Goal: Obtain resource: Download file/media

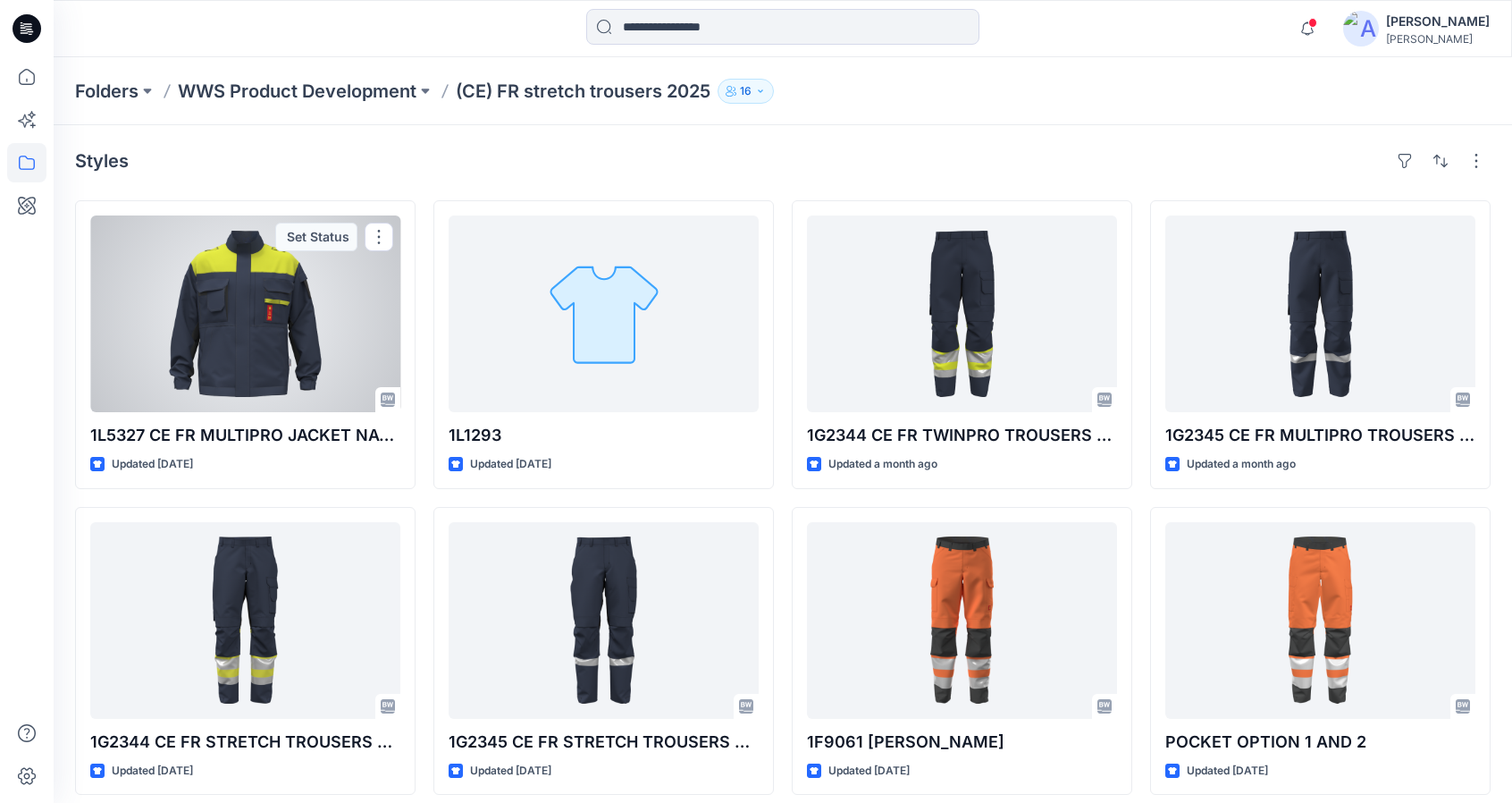
scroll to position [48, 0]
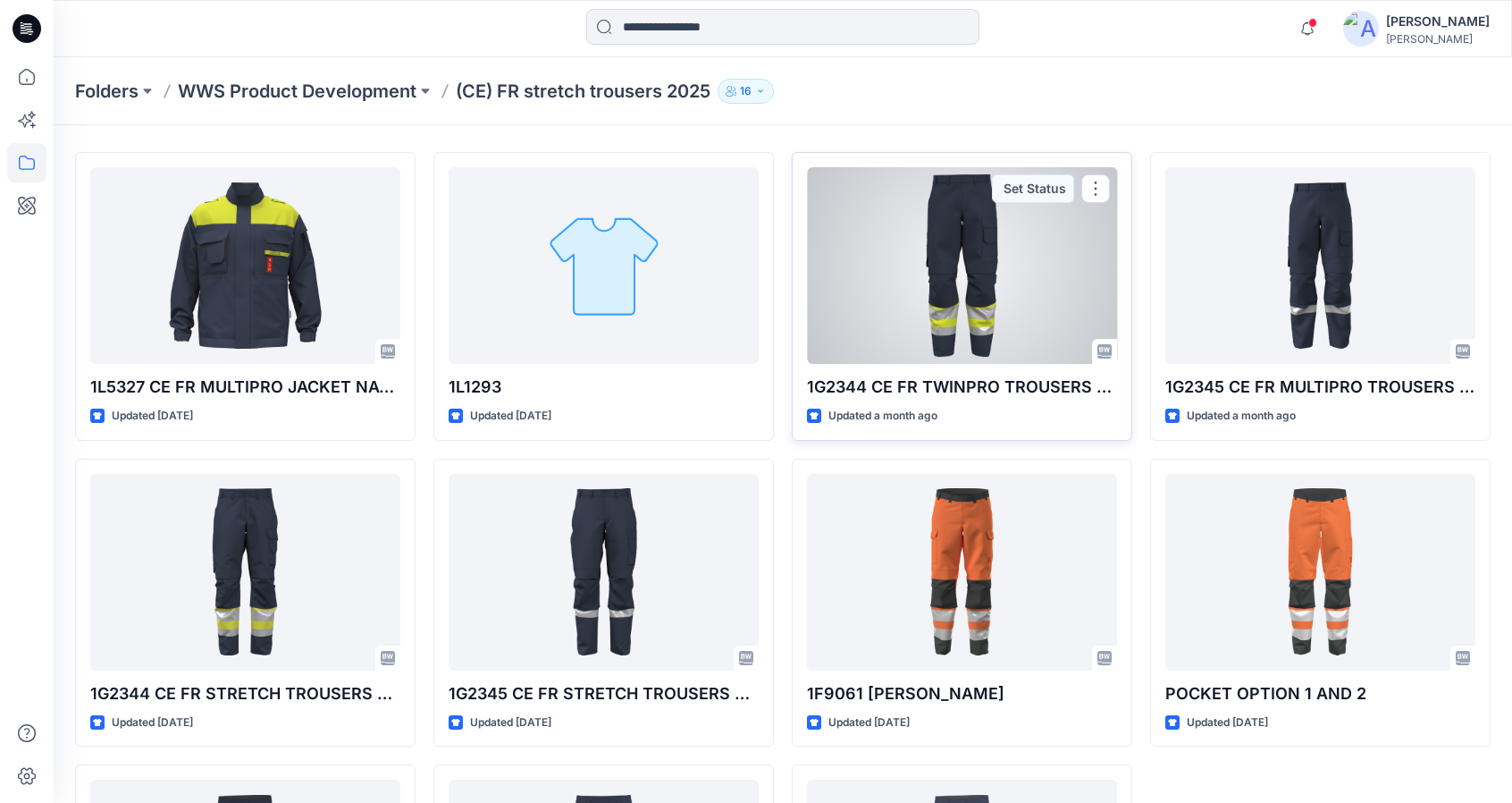
click at [998, 306] on div at bounding box center [962, 265] width 310 height 196
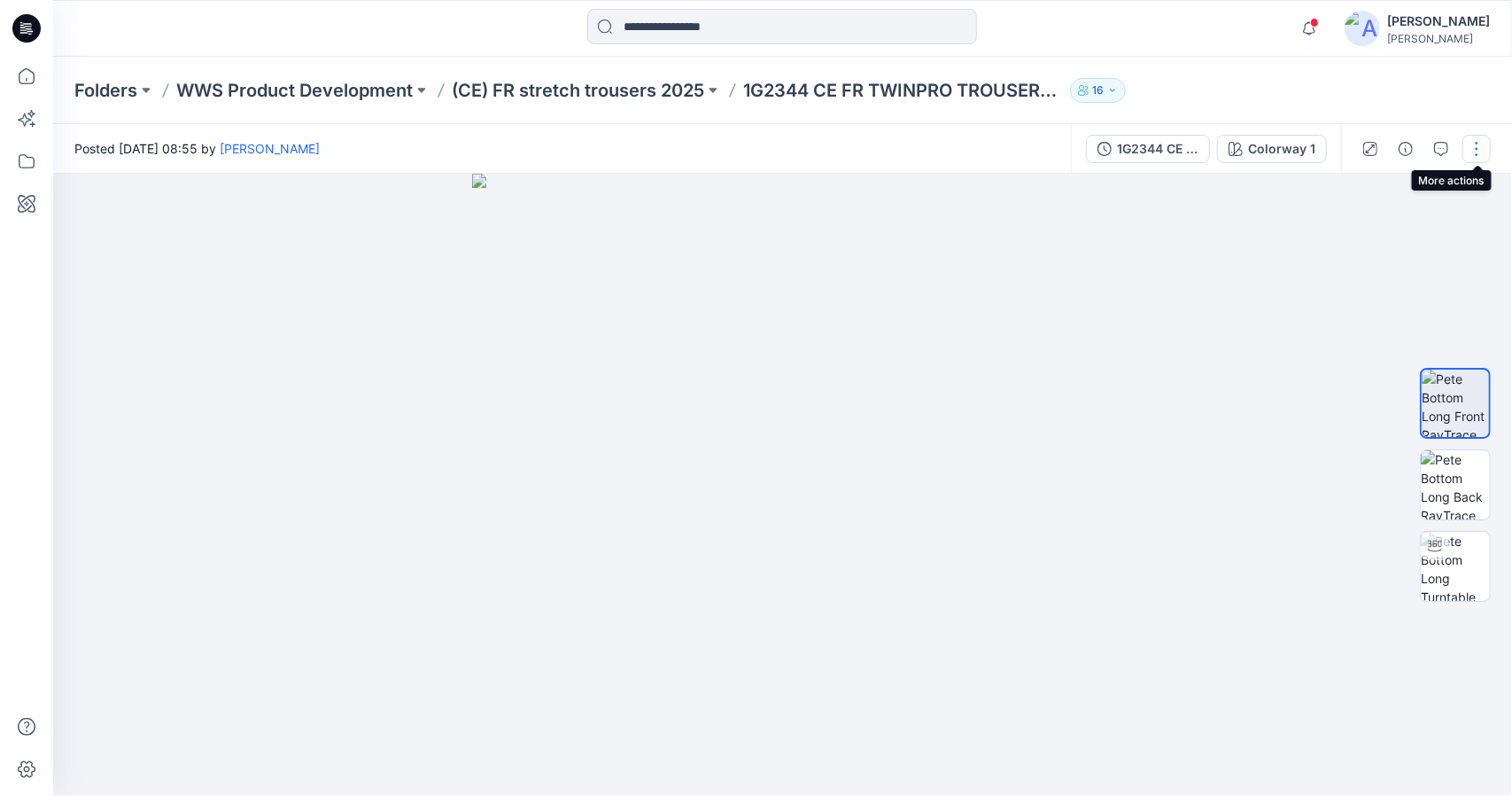
click at [1468, 150] on button "button" at bounding box center [1476, 149] width 28 height 28
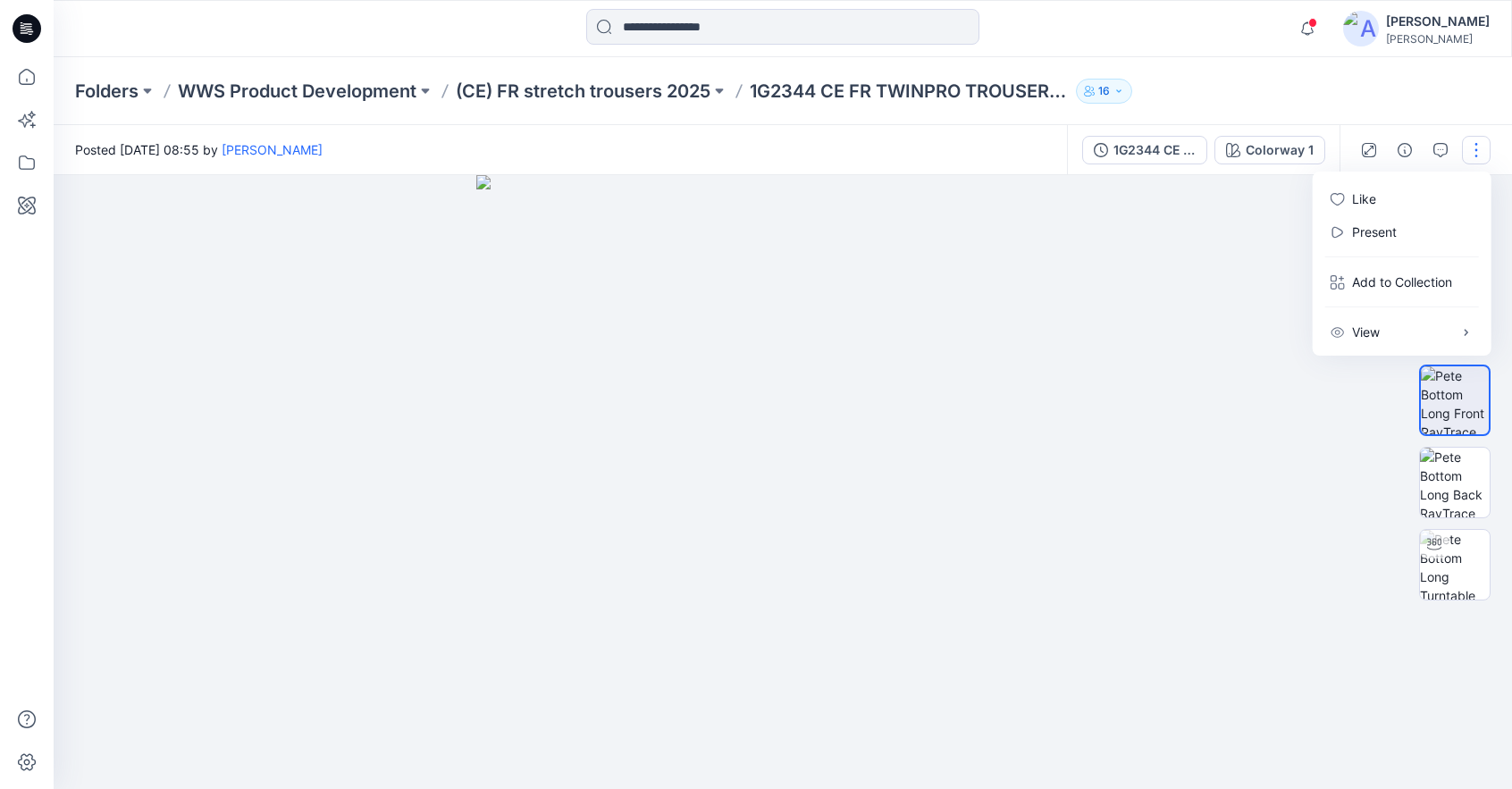
click at [1482, 151] on button "button" at bounding box center [1476, 150] width 28 height 28
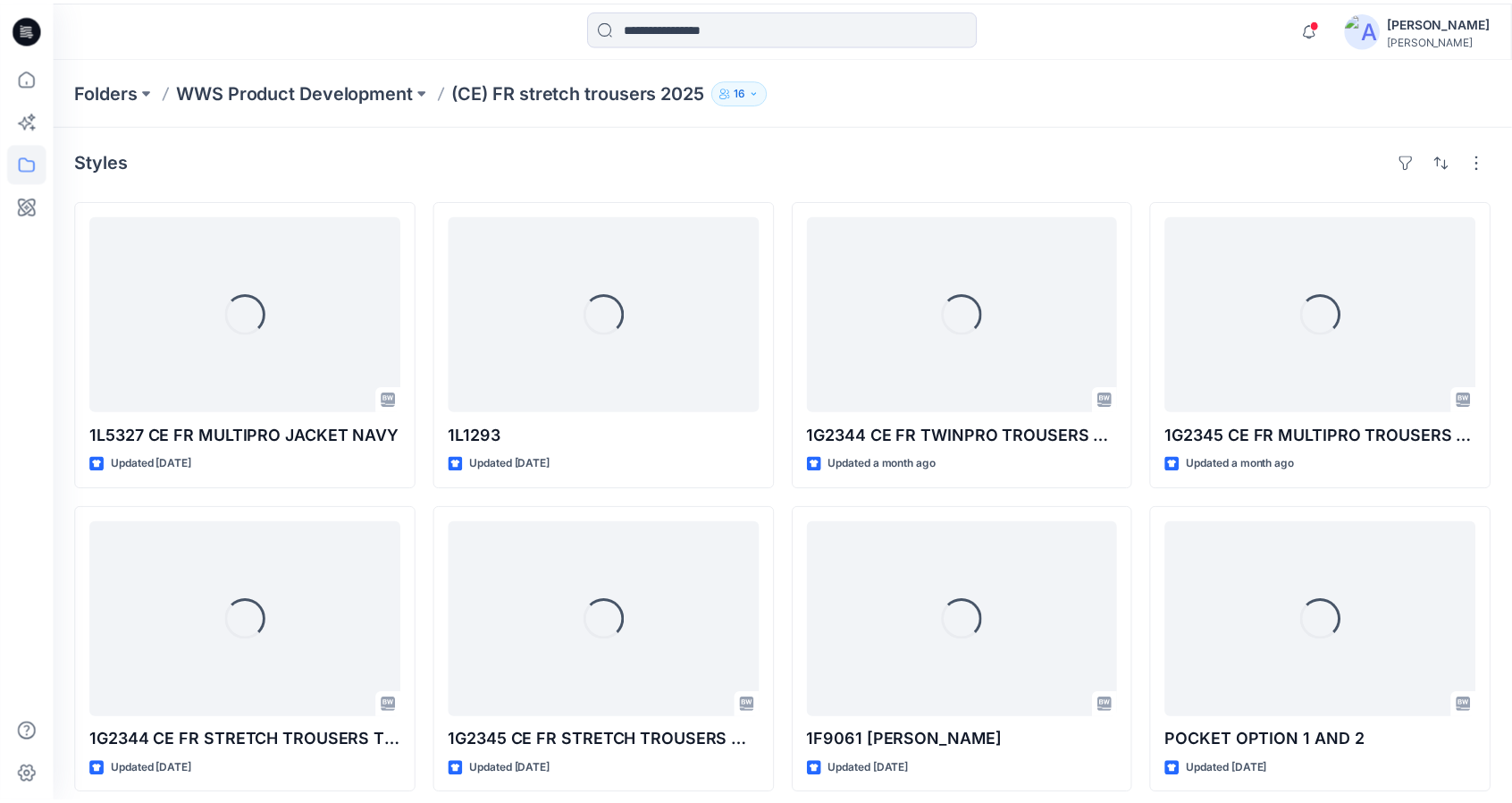
scroll to position [48, 0]
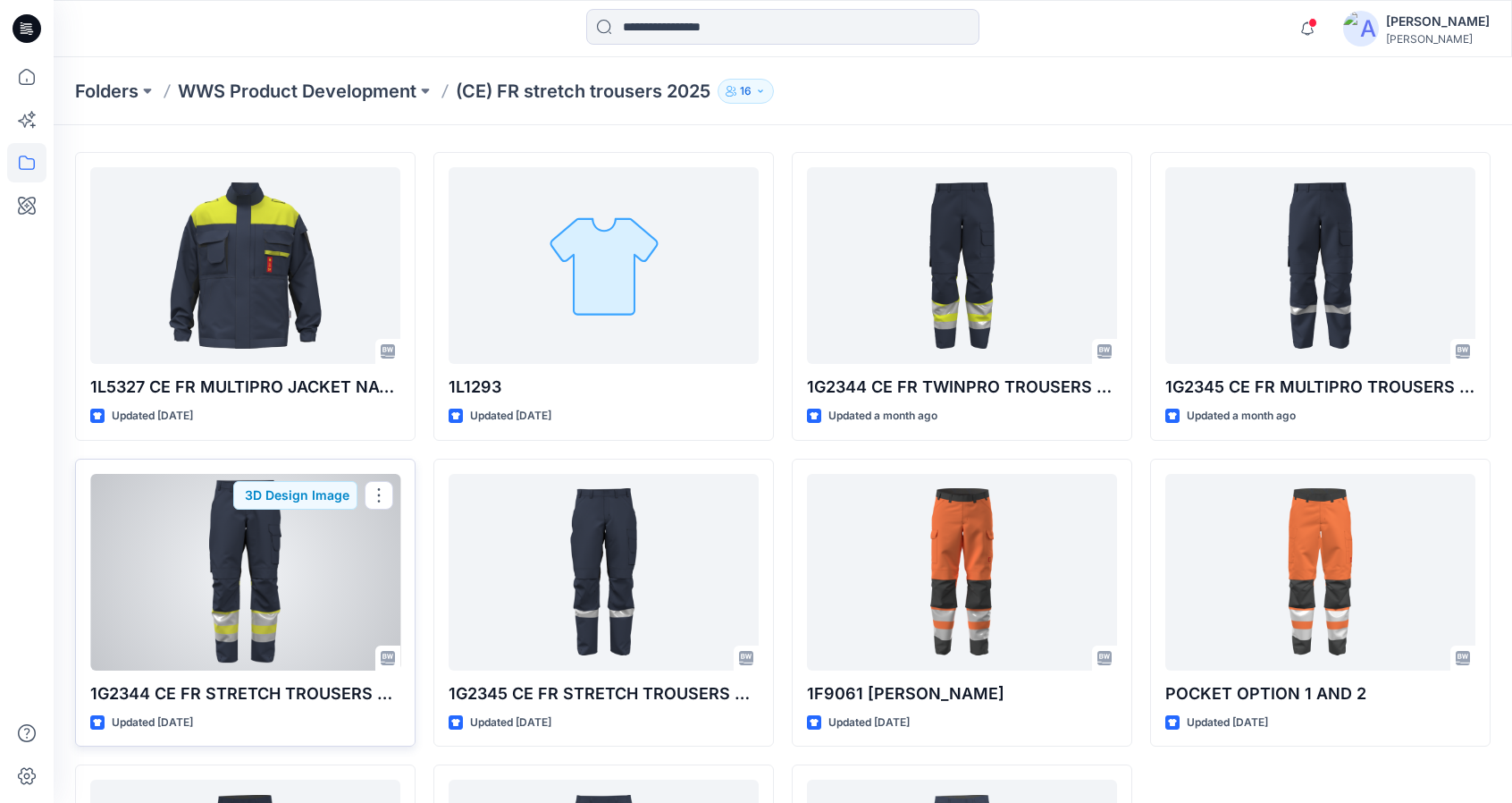
click at [174, 589] on div at bounding box center [245, 571] width 310 height 196
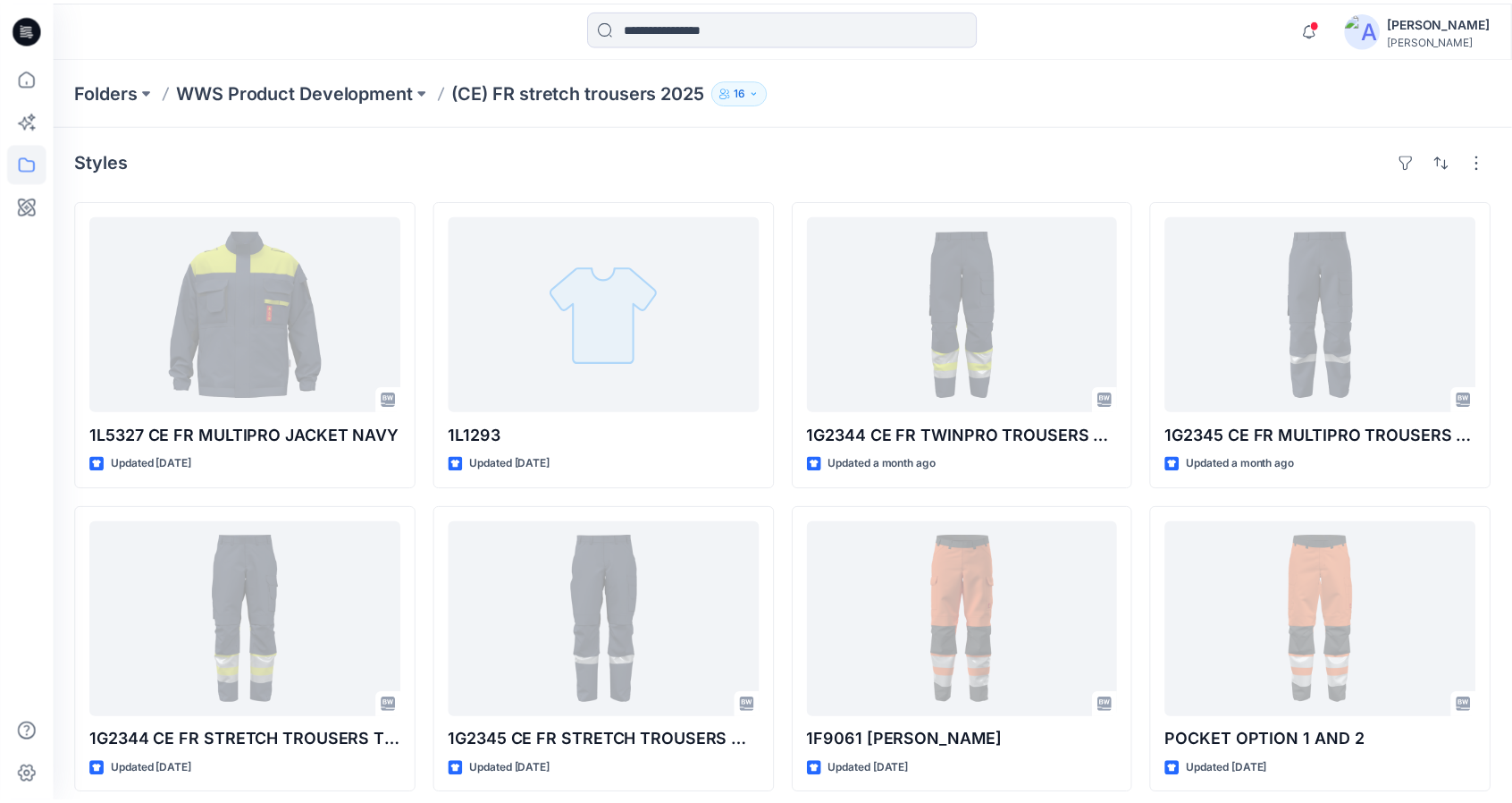
scroll to position [48, 0]
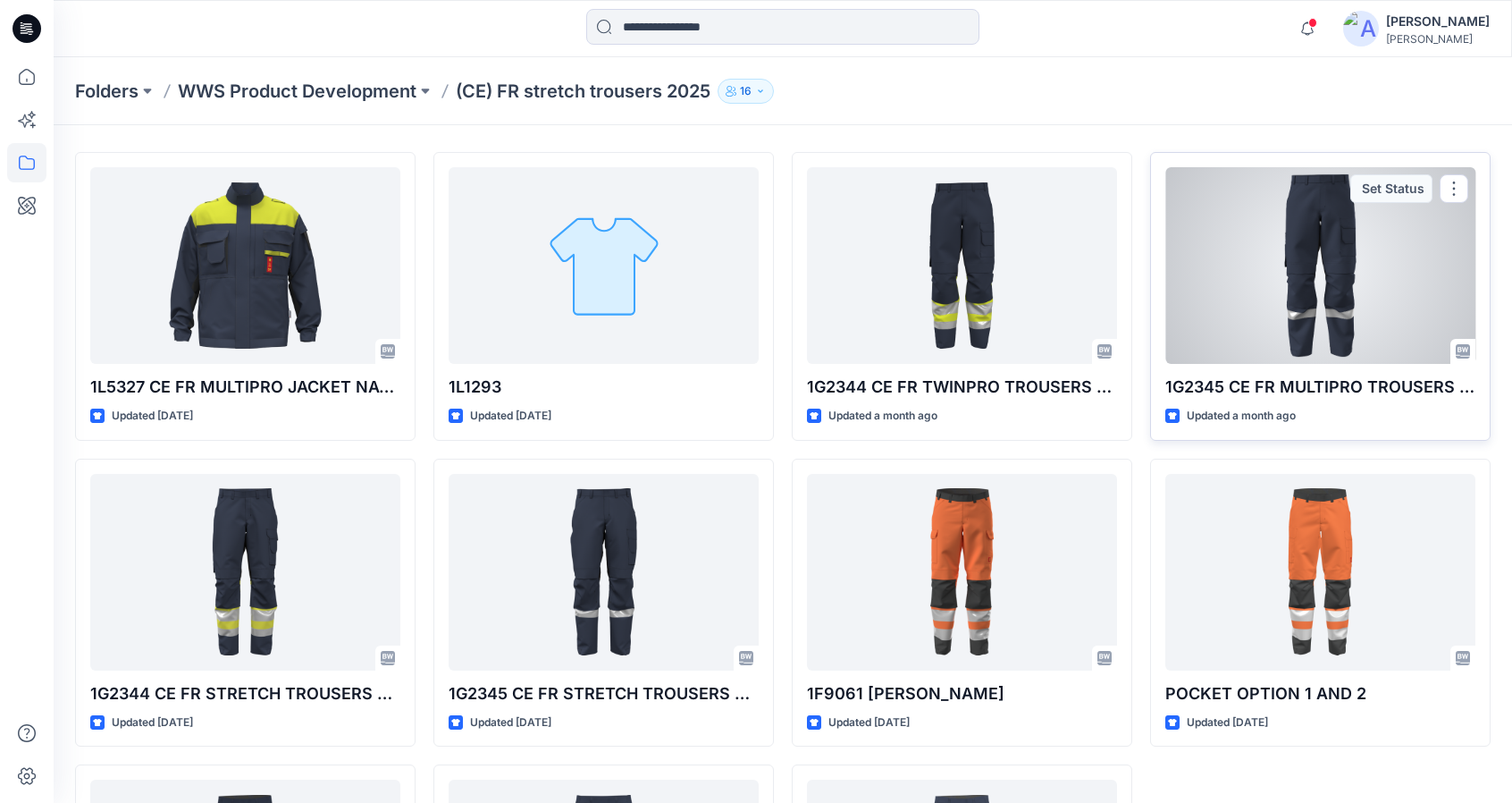
click at [1377, 262] on div at bounding box center [1320, 265] width 310 height 196
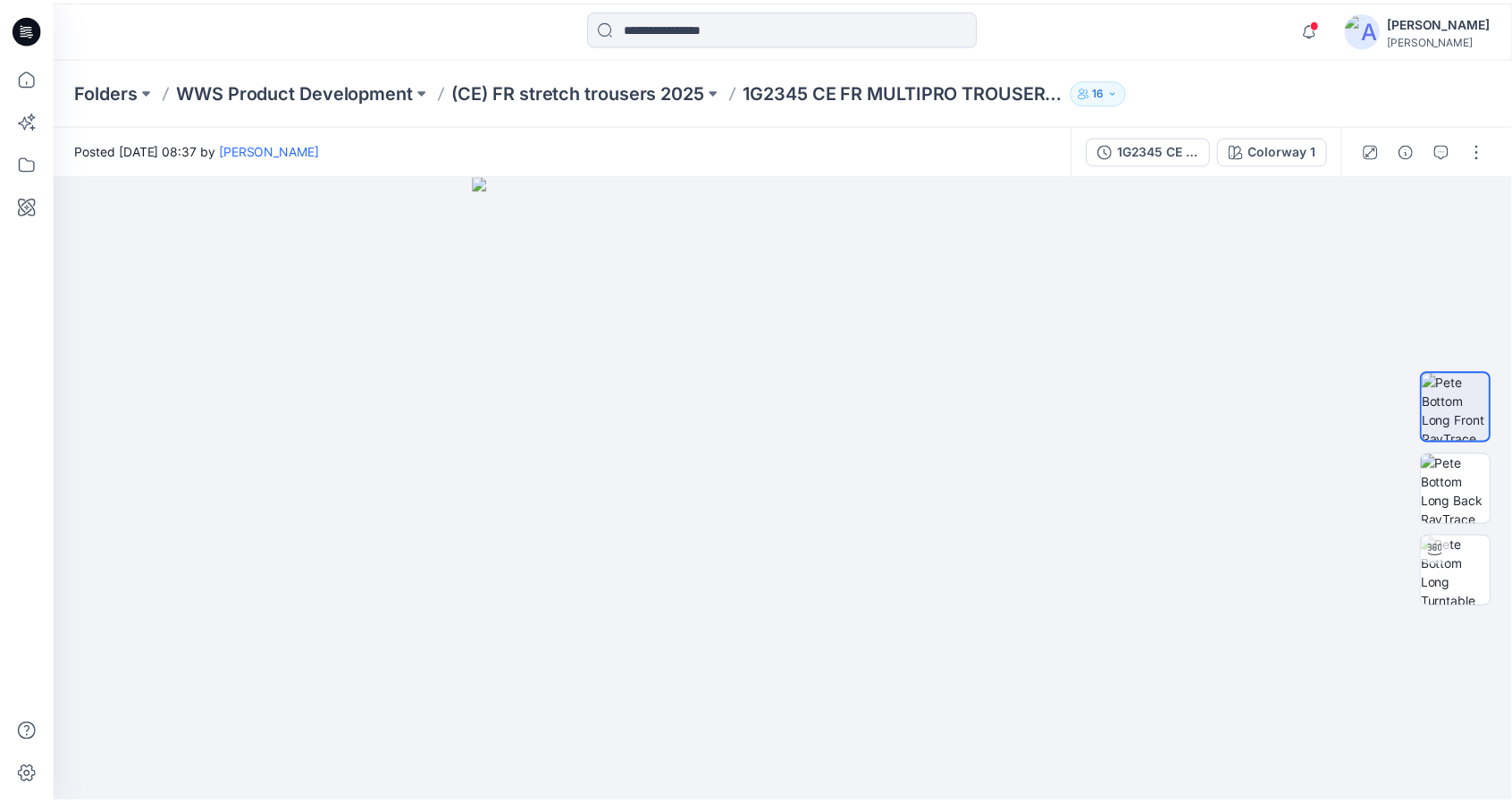
scroll to position [48, 0]
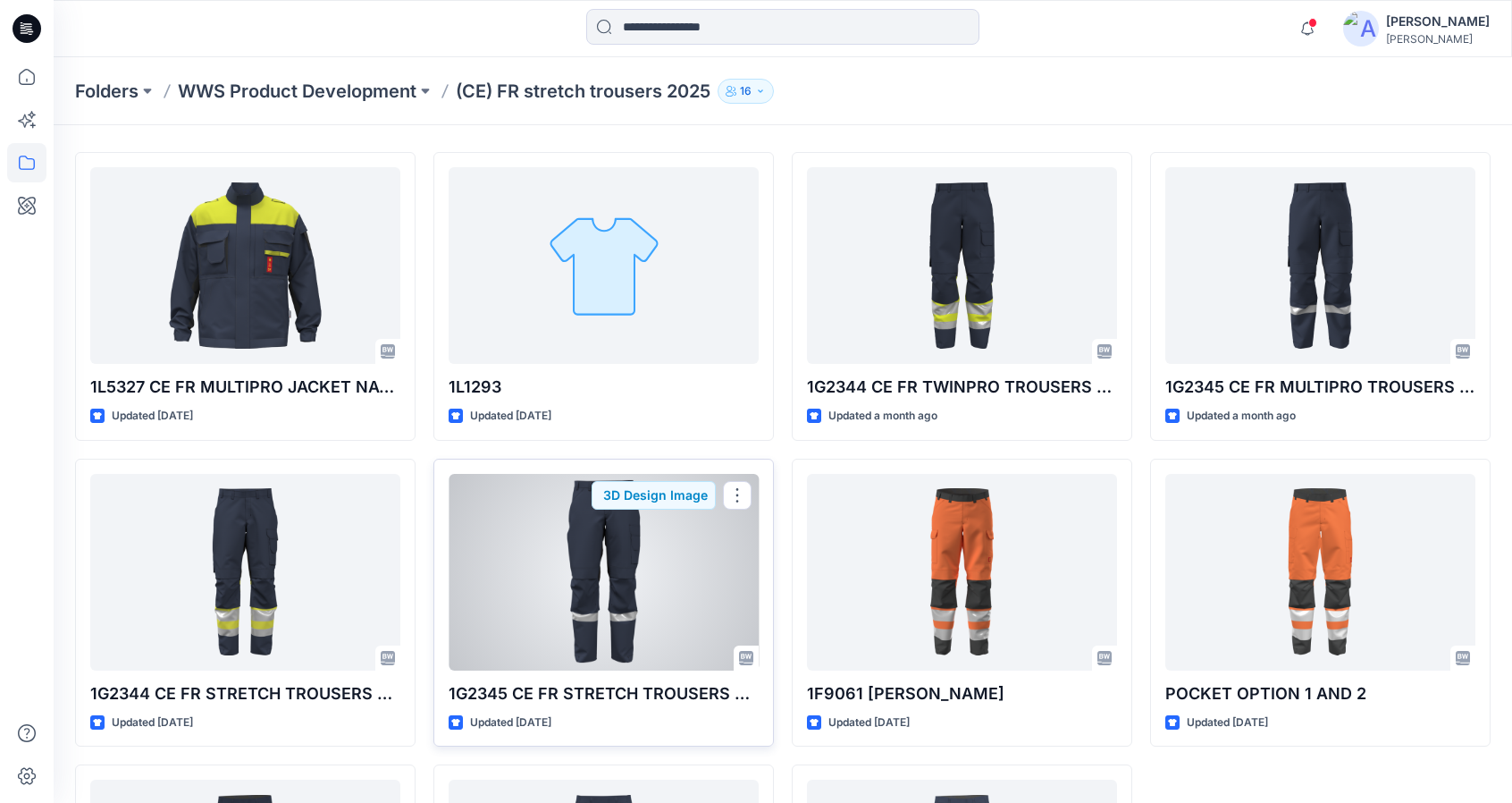
click at [607, 582] on div at bounding box center [604, 571] width 310 height 196
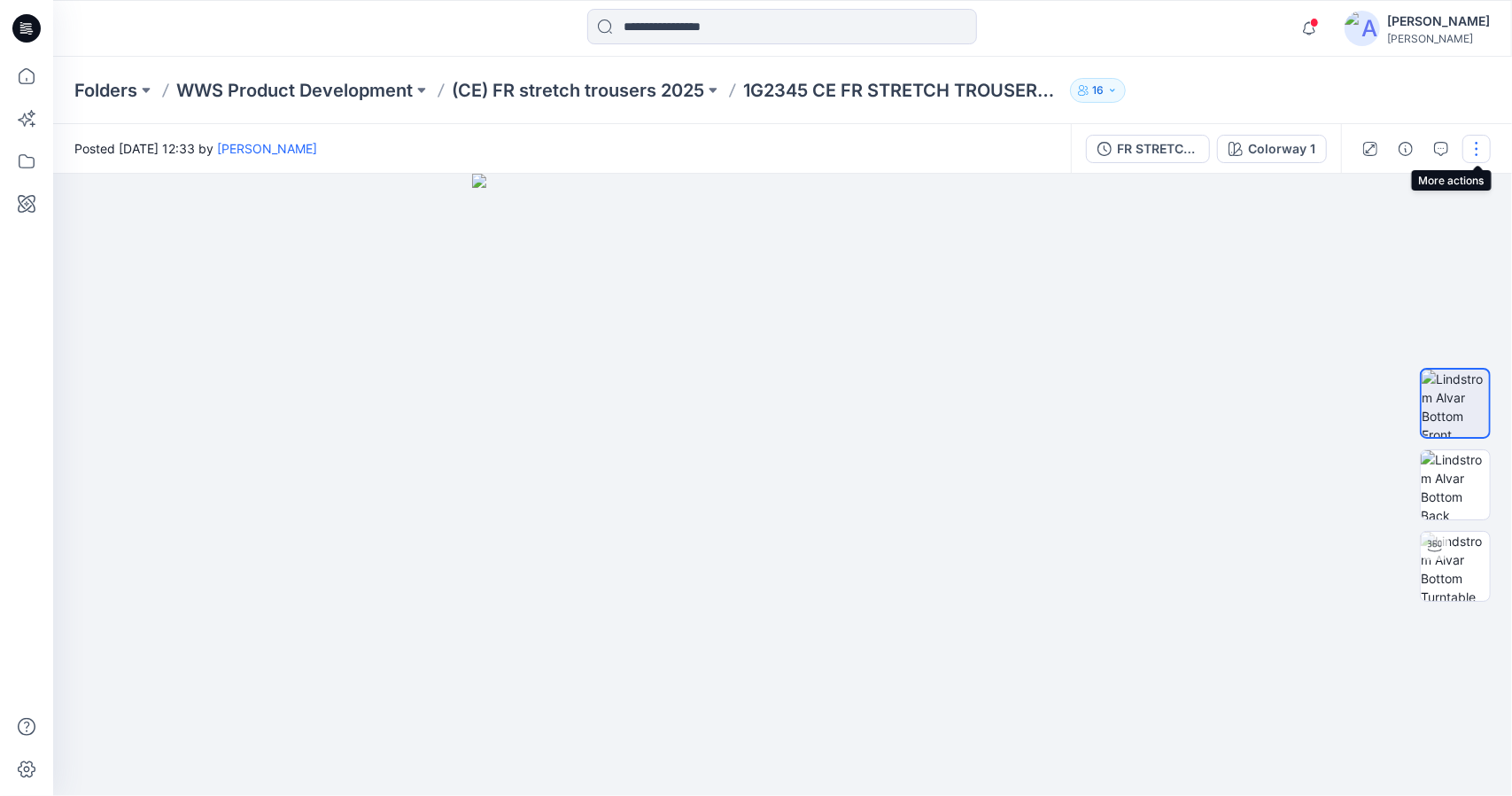
click at [1477, 149] on button "button" at bounding box center [1476, 149] width 28 height 28
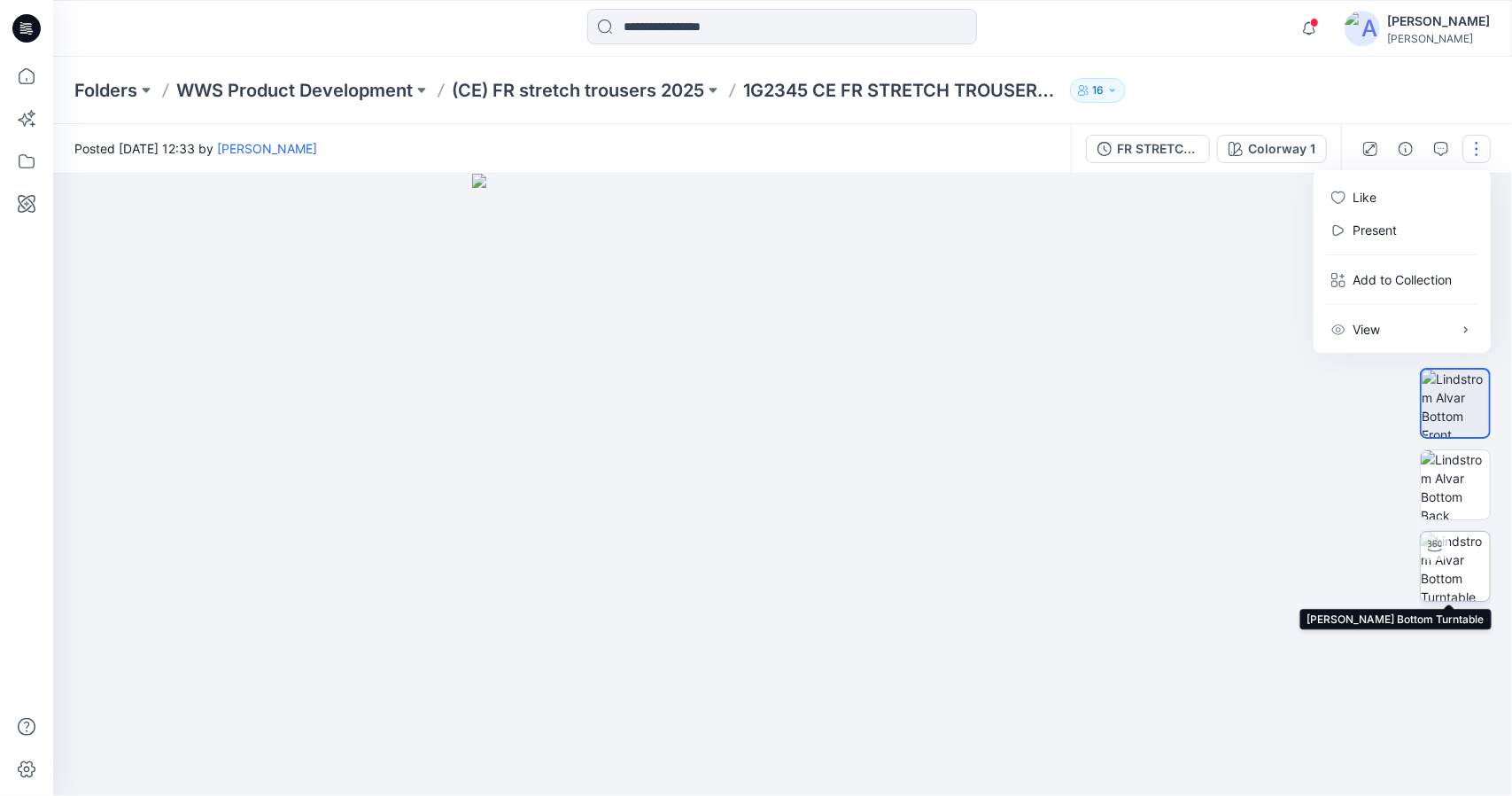
click at [1431, 577] on img at bounding box center [1455, 566] width 69 height 69
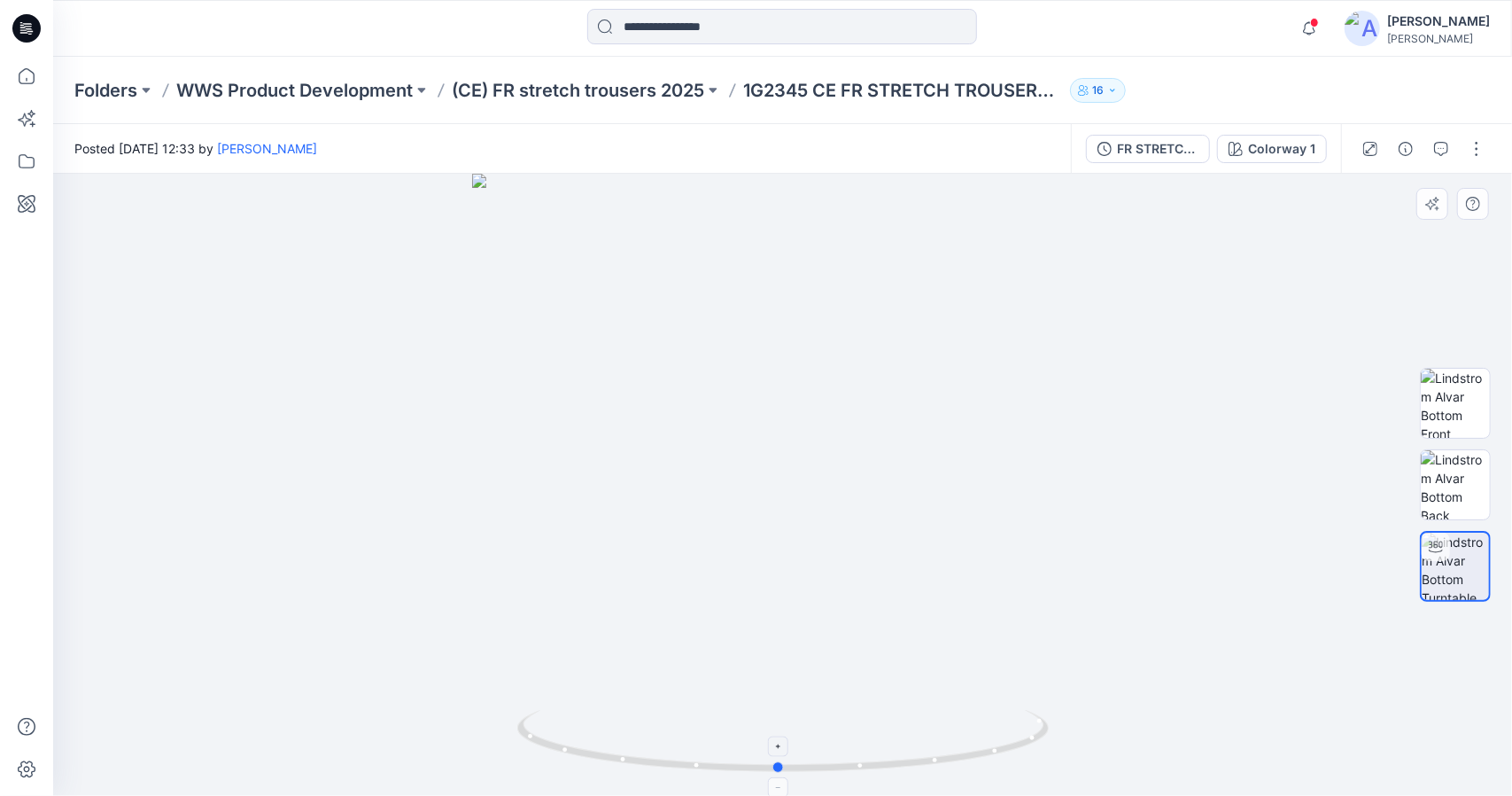
drag, startPoint x: 778, startPoint y: 767, endPoint x: 773, endPoint y: 740, distance: 27.5
click at [773, 740] on icon at bounding box center [785, 742] width 536 height 66
click at [1414, 150] on button "button" at bounding box center [1405, 149] width 28 height 28
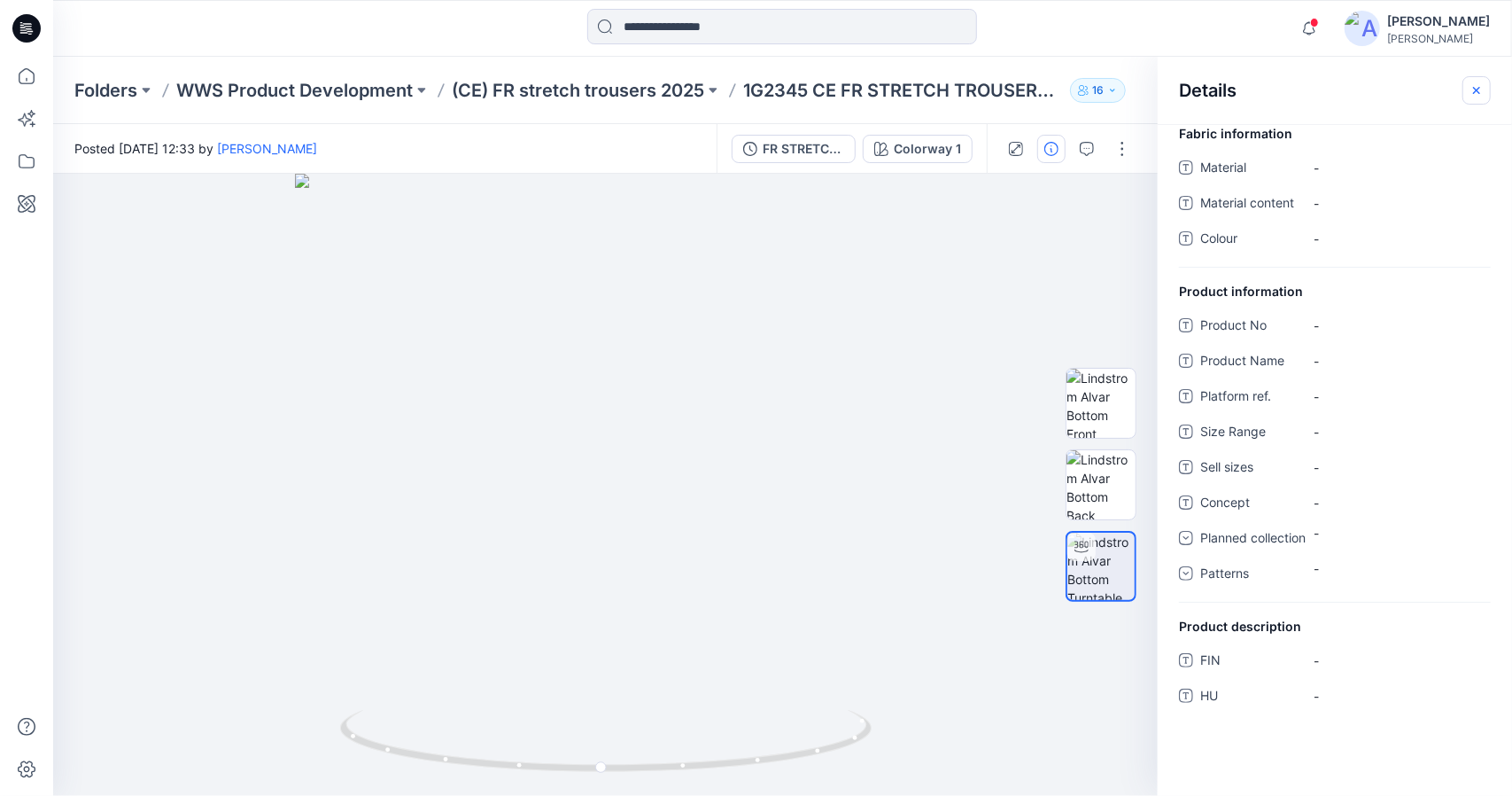
click at [1473, 84] on icon "button" at bounding box center [1476, 89] width 14 height 14
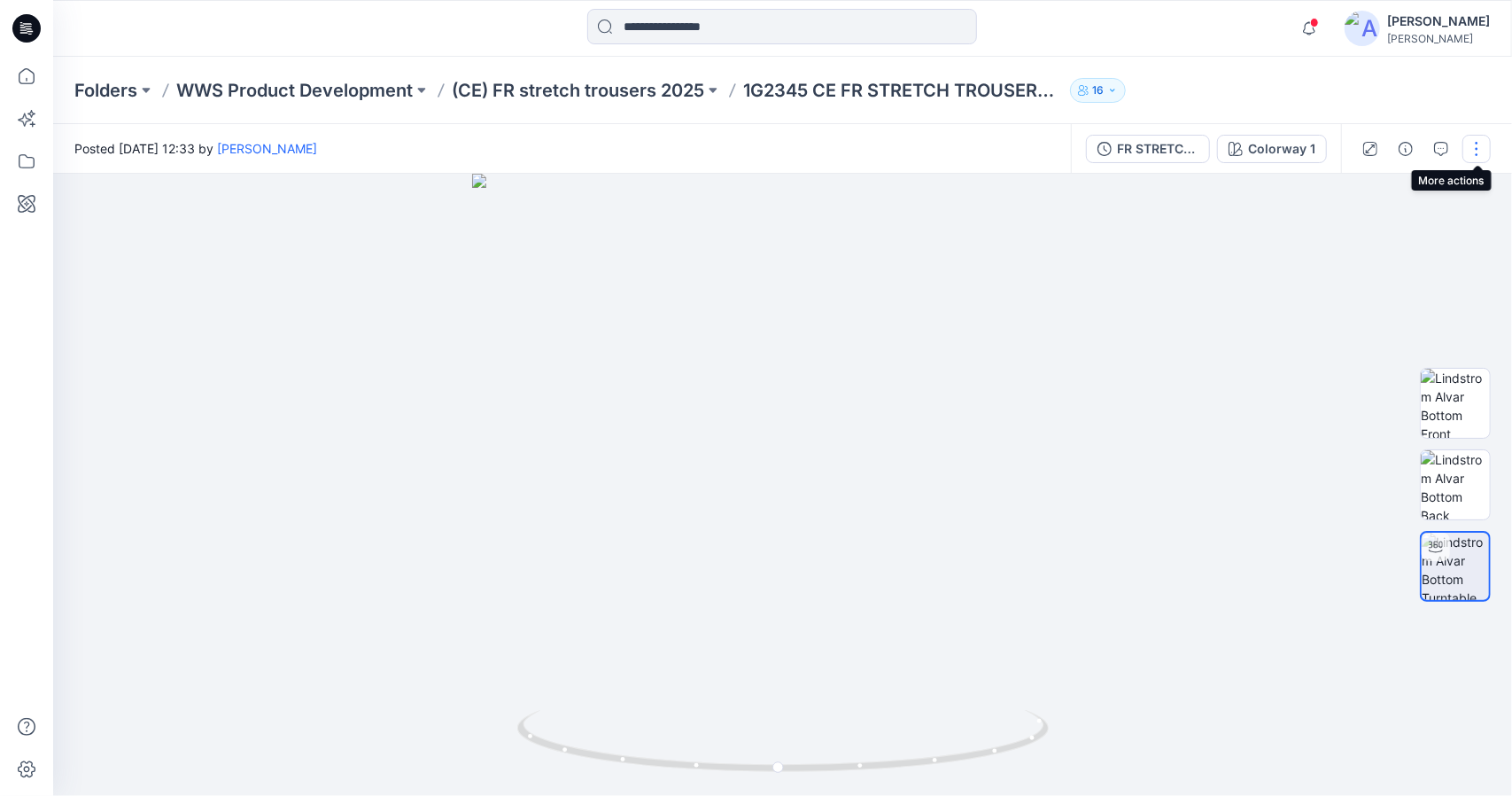
click at [1474, 146] on button "button" at bounding box center [1476, 149] width 28 height 28
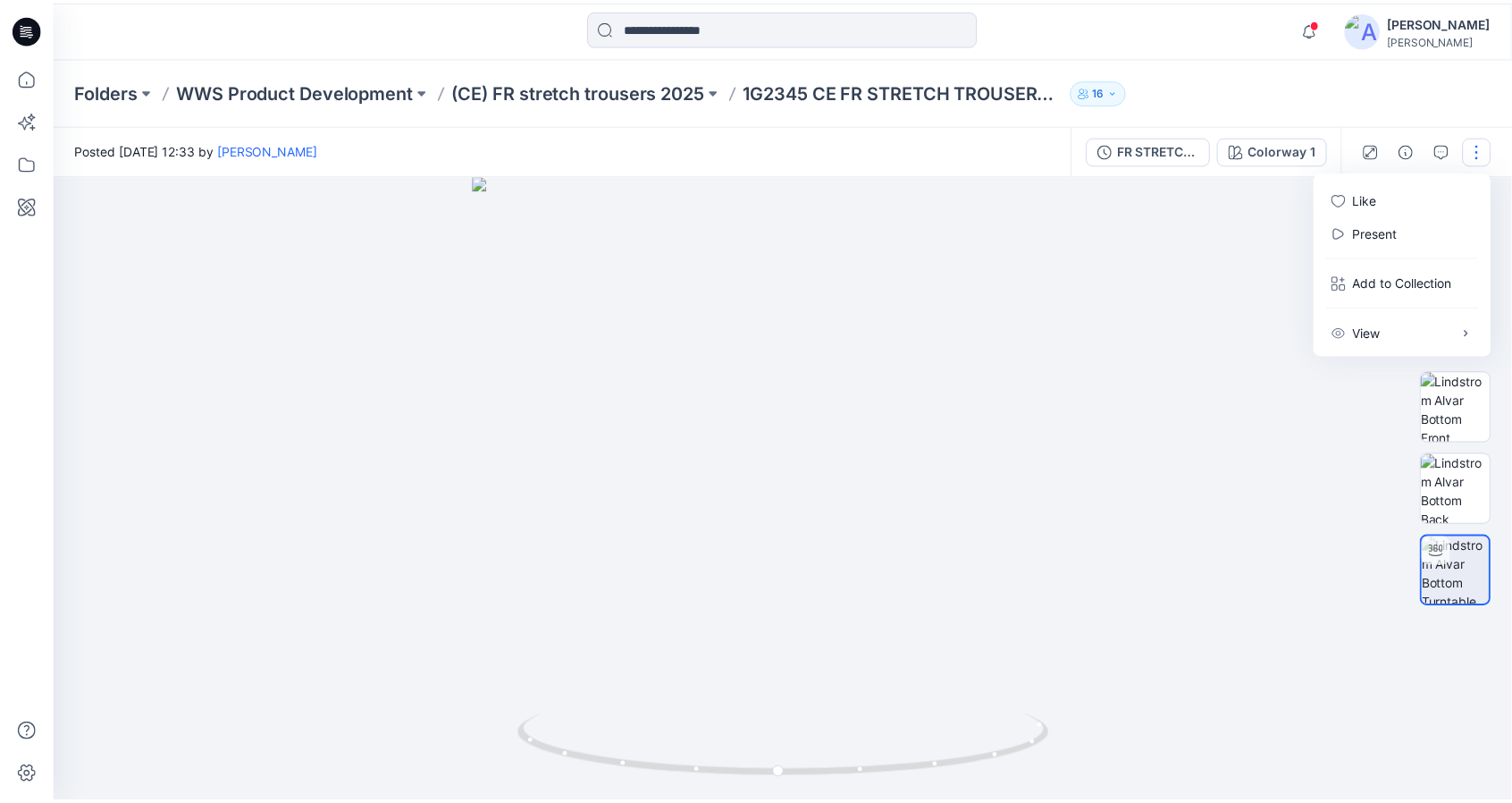
scroll to position [48, 0]
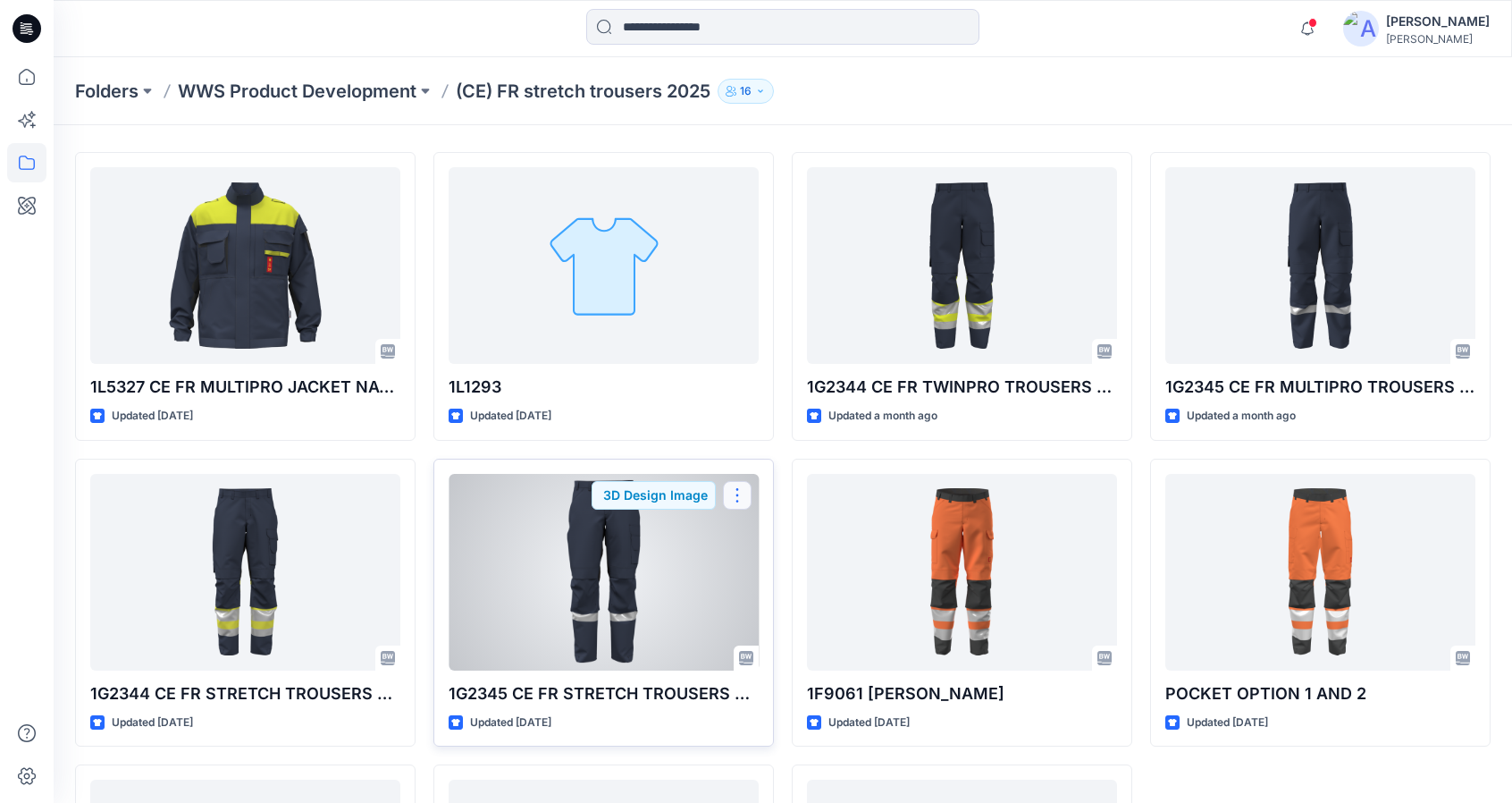
click at [743, 489] on button "button" at bounding box center [737, 495] width 28 height 28
click at [748, 652] on icon at bounding box center [746, 657] width 14 height 14
click at [747, 652] on icon at bounding box center [746, 657] width 14 height 14
click at [693, 644] on div at bounding box center [604, 571] width 310 height 196
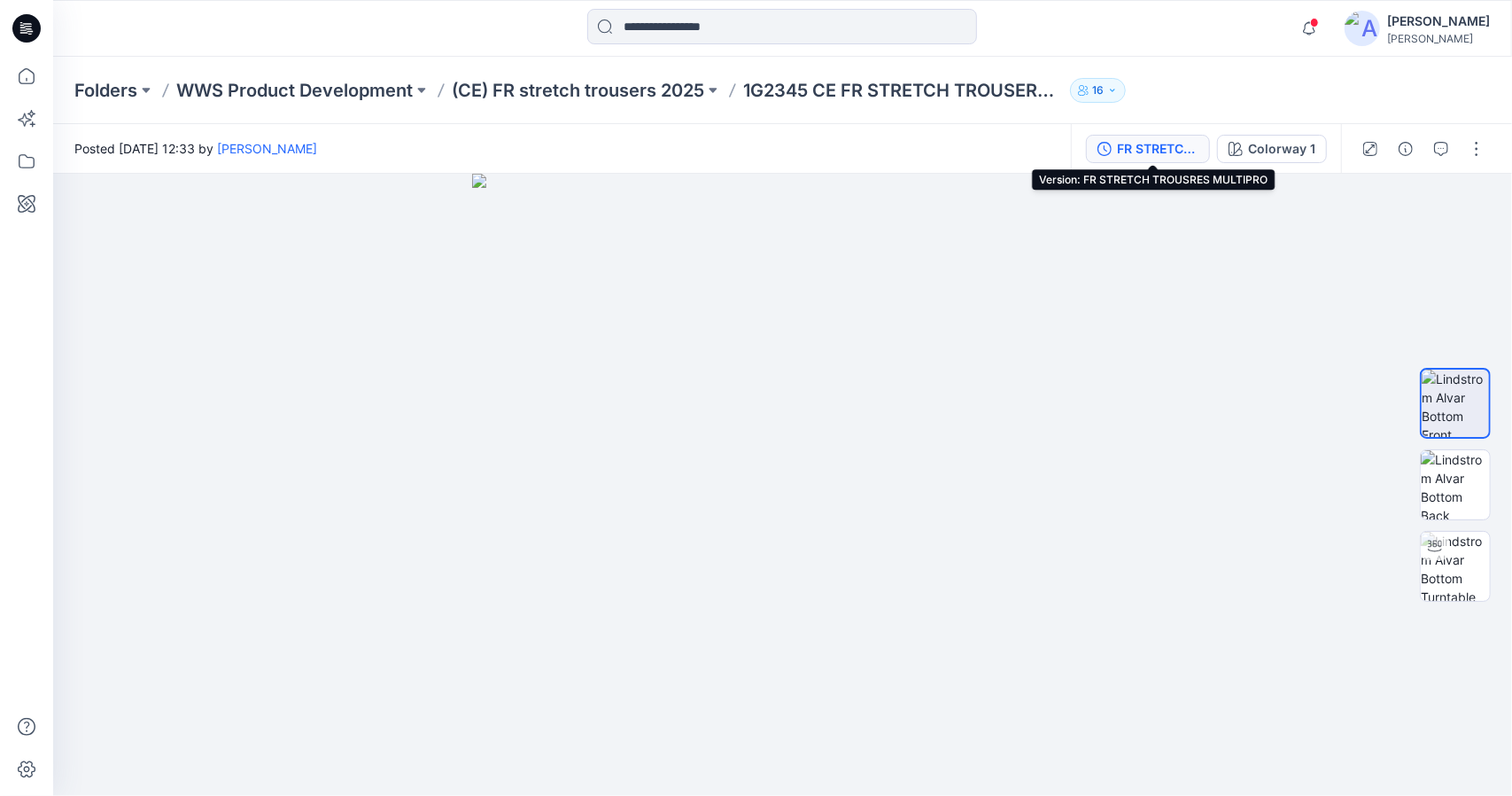
click at [1140, 148] on div "FR STRETCH TROUSRES MULTIPRO" at bounding box center [1157, 148] width 82 height 20
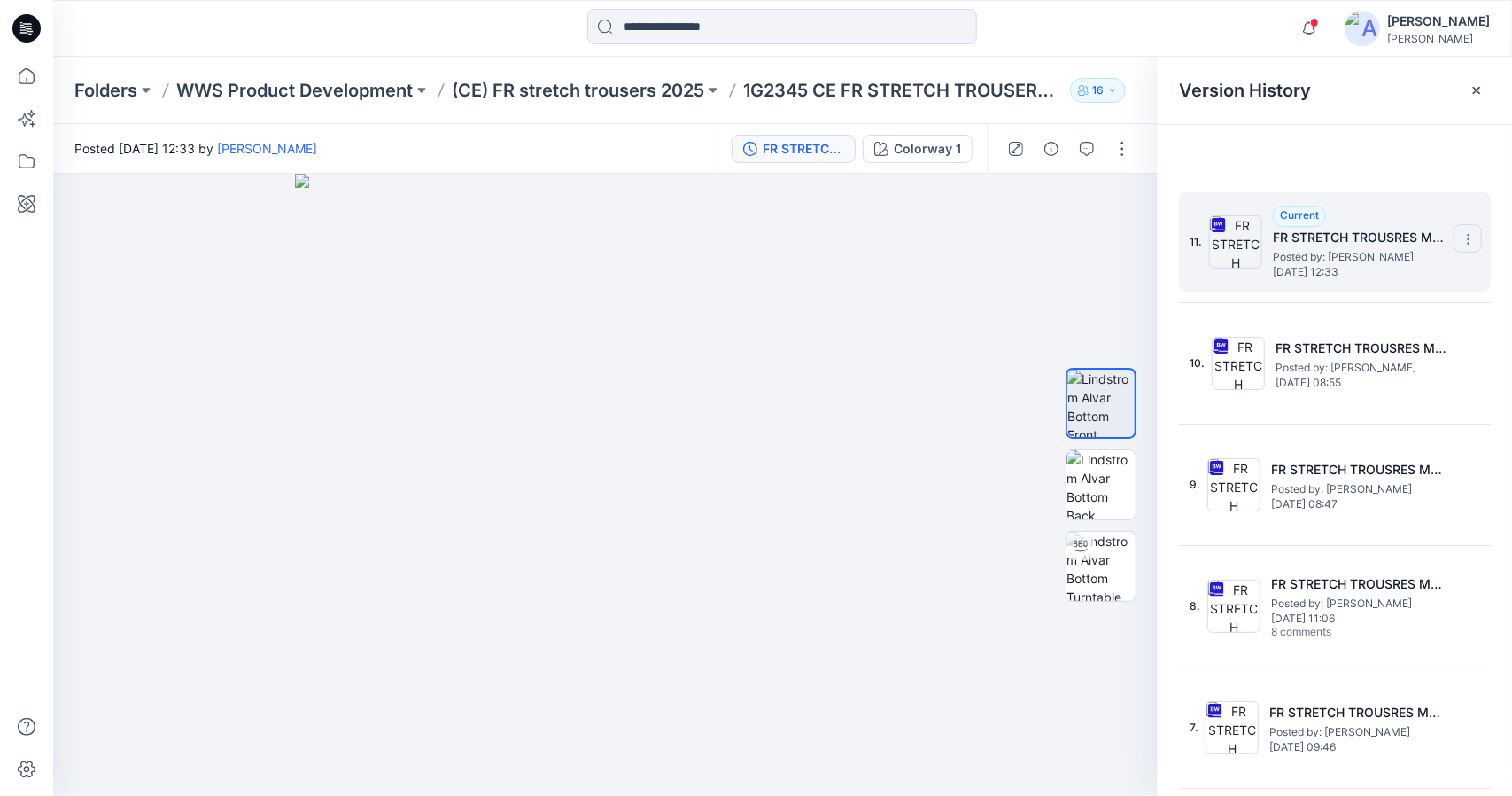
click at [1461, 238] on icon at bounding box center [1467, 238] width 14 height 14
click at [1423, 277] on span "Download Source BW File" at bounding box center [1378, 274] width 148 height 21
click at [1314, 34] on icon "button" at bounding box center [1309, 28] width 33 height 35
click at [657, 92] on p "(CE) FR stretch trousers 2025" at bounding box center [577, 90] width 252 height 25
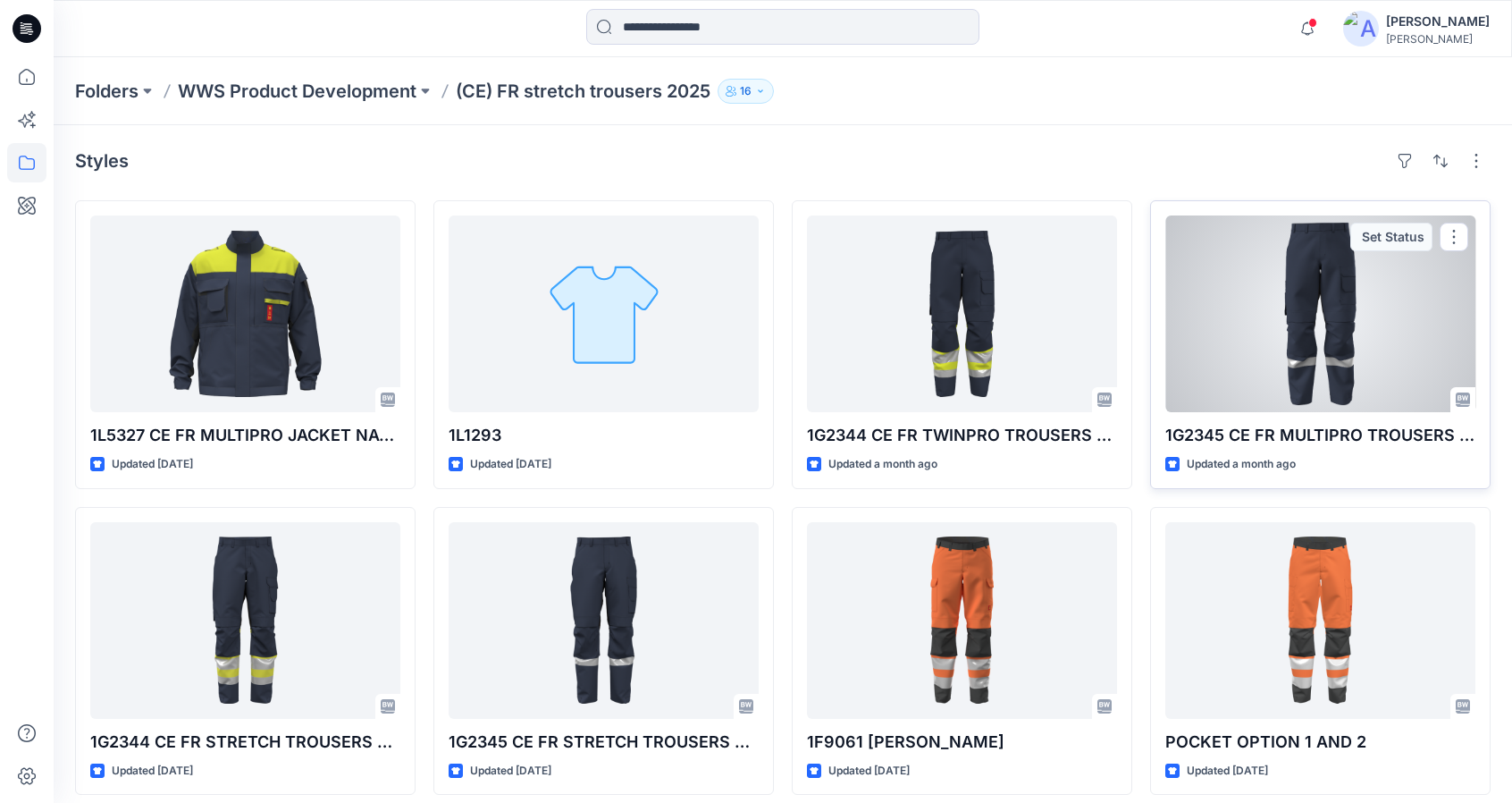
click at [1317, 378] on div at bounding box center [1320, 313] width 310 height 196
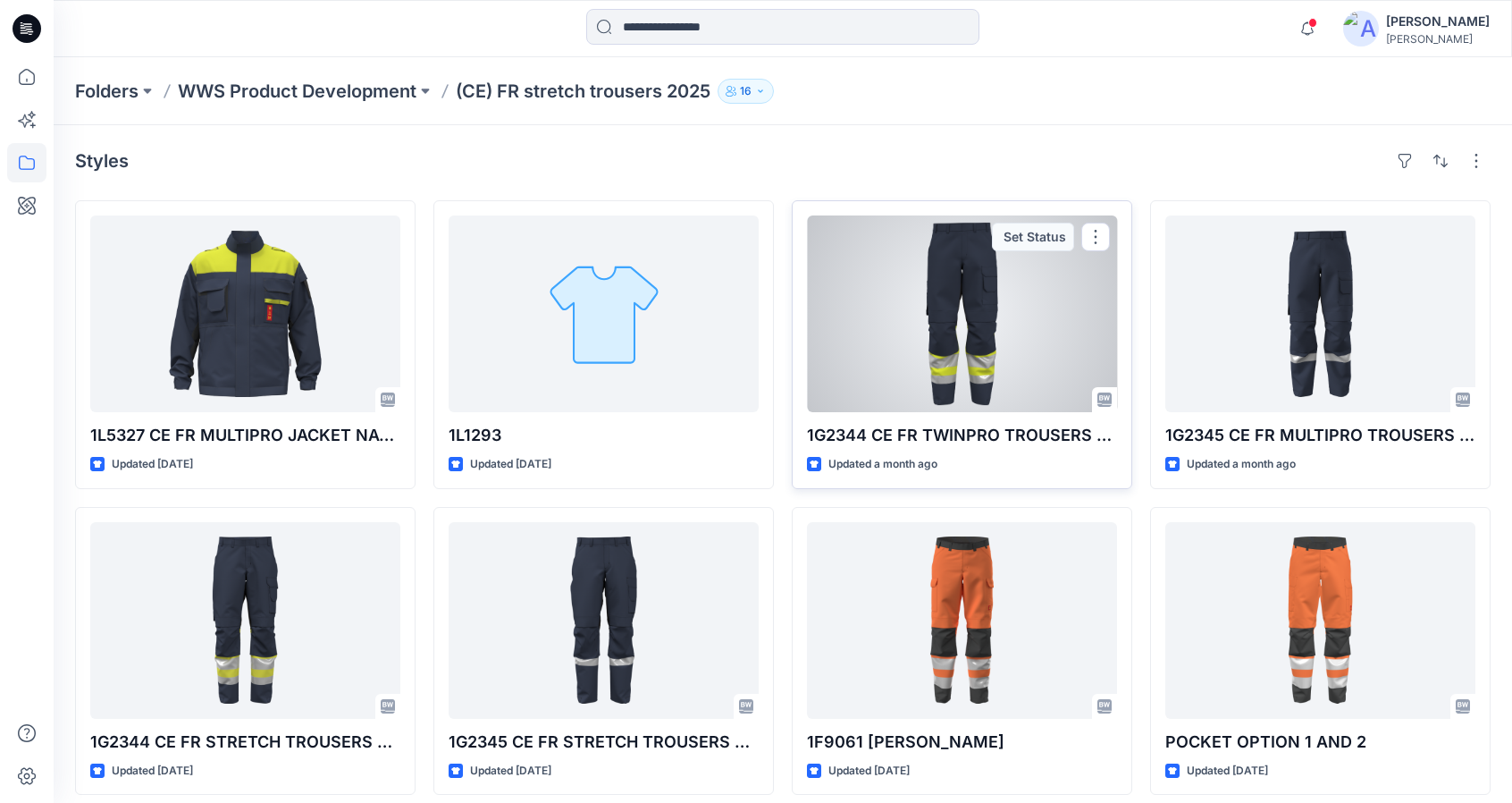
click at [973, 260] on div at bounding box center [962, 313] width 310 height 196
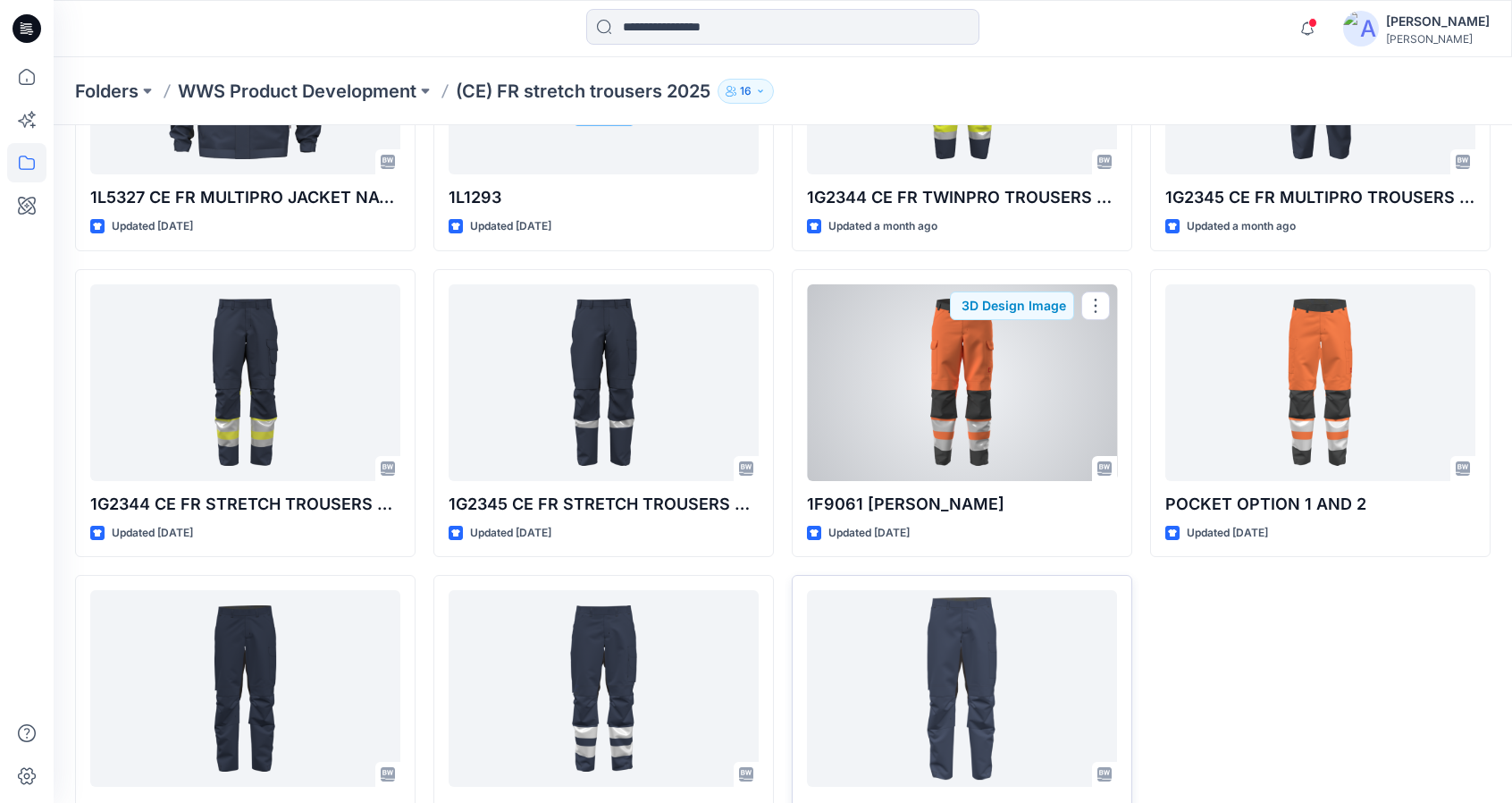
scroll to position [317, 0]
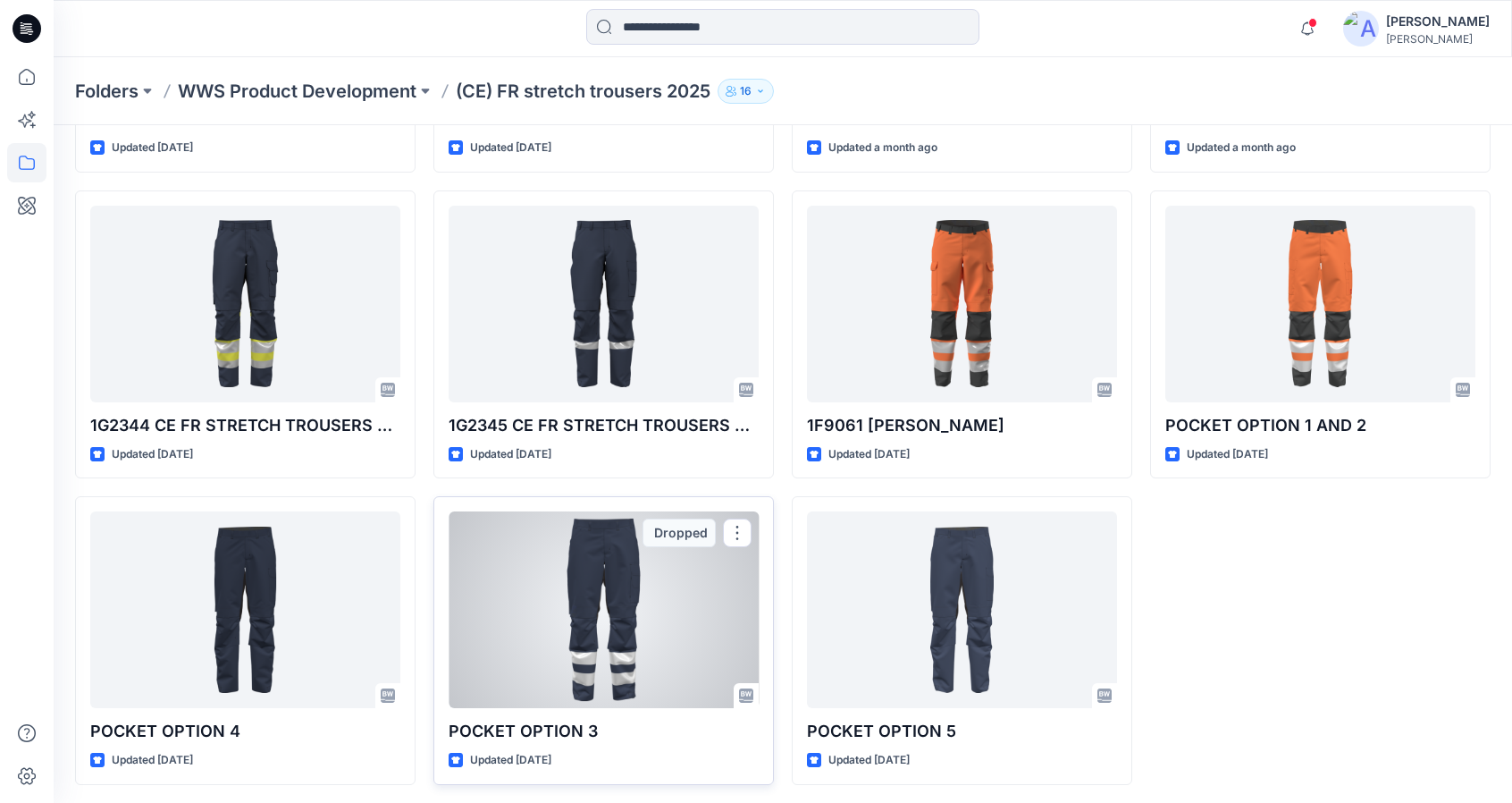
click at [566, 612] on div at bounding box center [604, 609] width 310 height 196
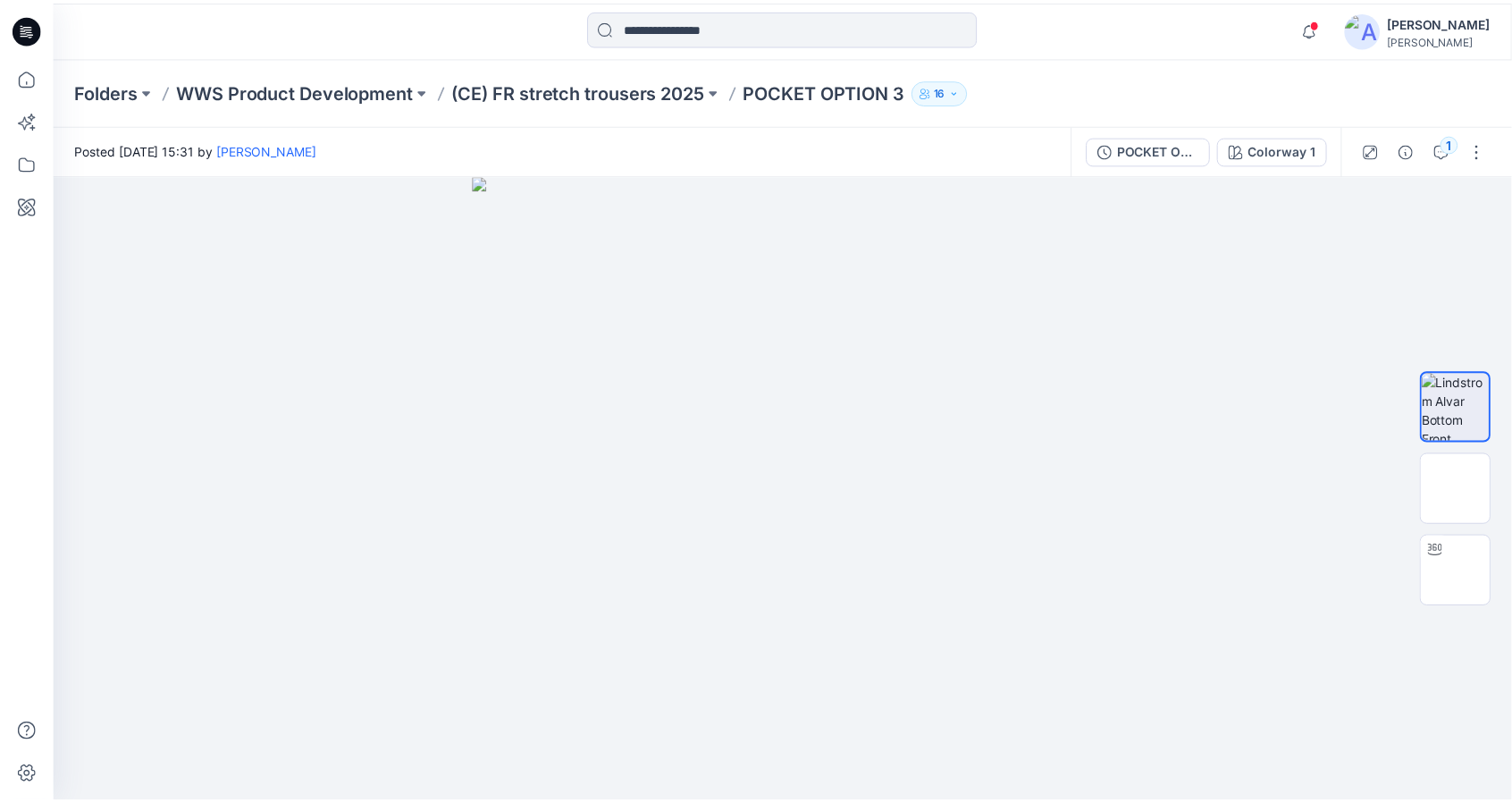
scroll to position [317, 0]
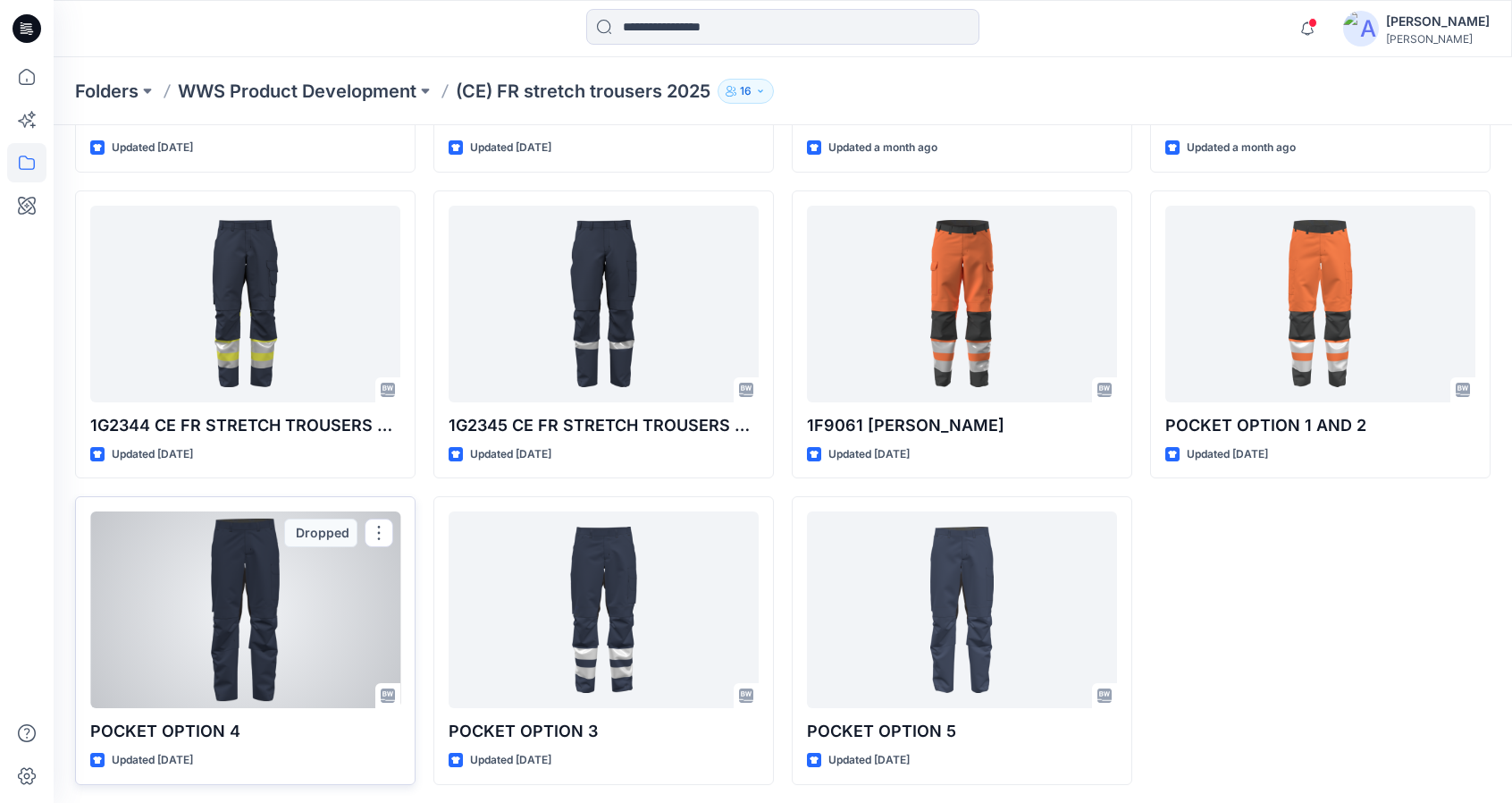
click at [295, 603] on div at bounding box center [245, 609] width 310 height 196
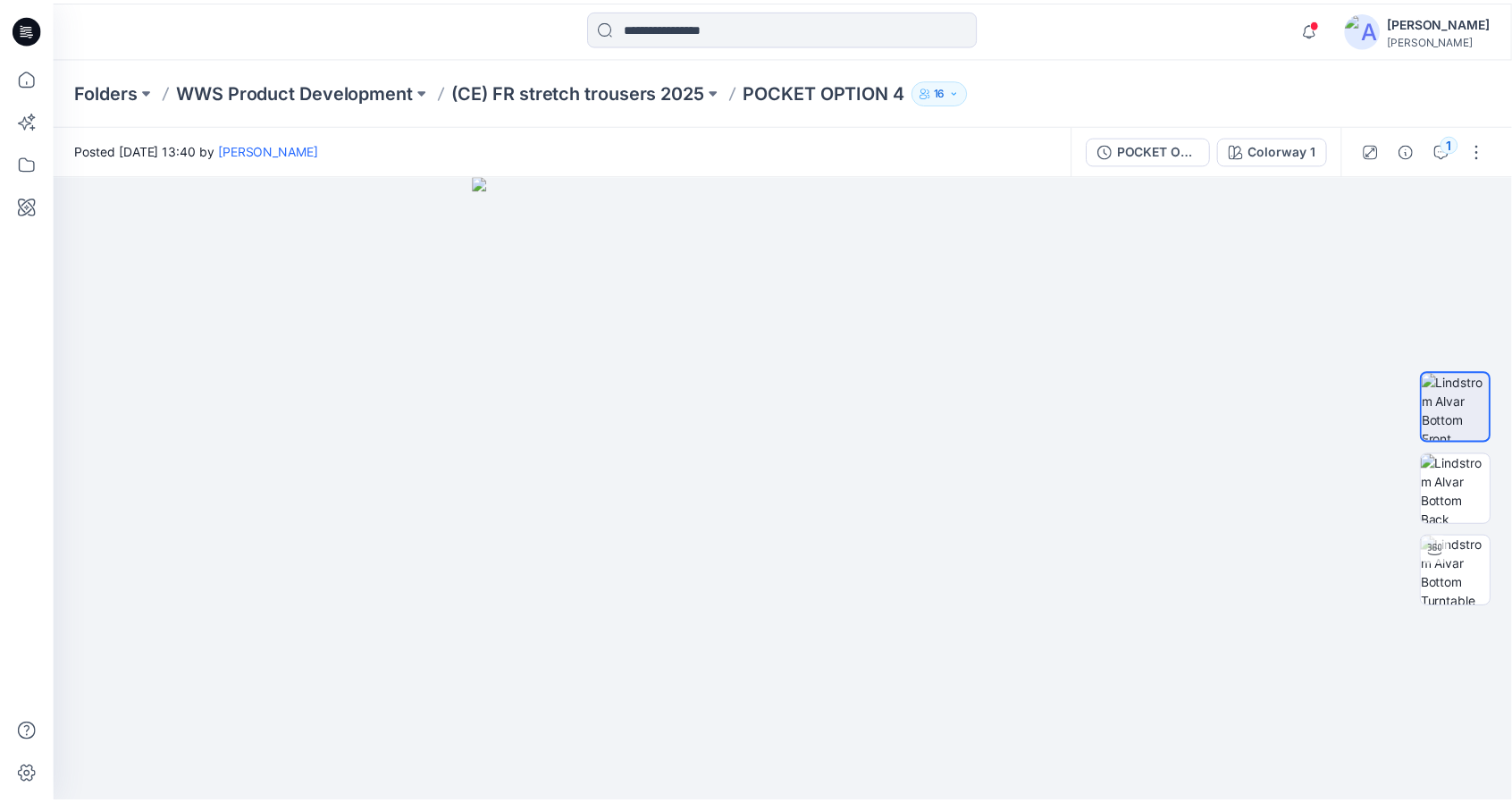
scroll to position [317, 0]
